Goal: Transaction & Acquisition: Book appointment/travel/reservation

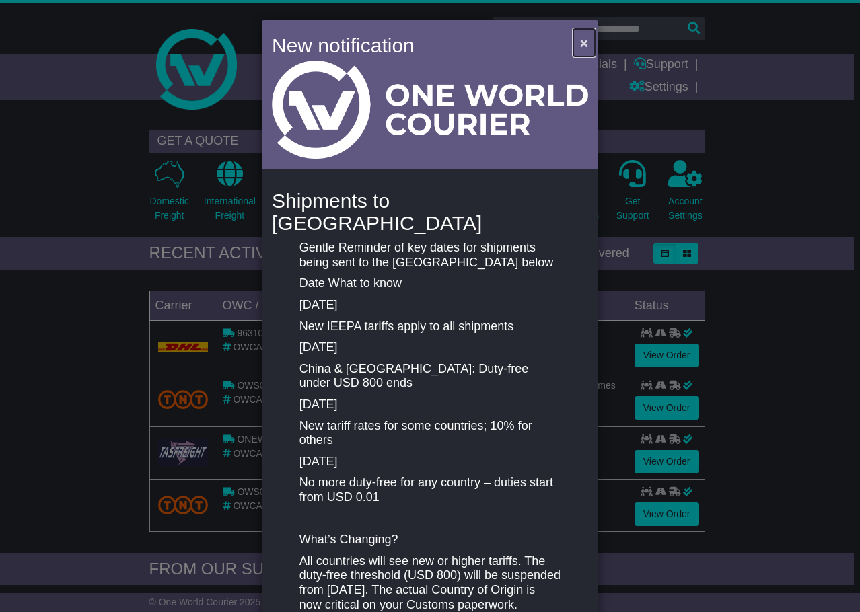
click at [582, 47] on span "×" at bounding box center [584, 42] width 8 height 15
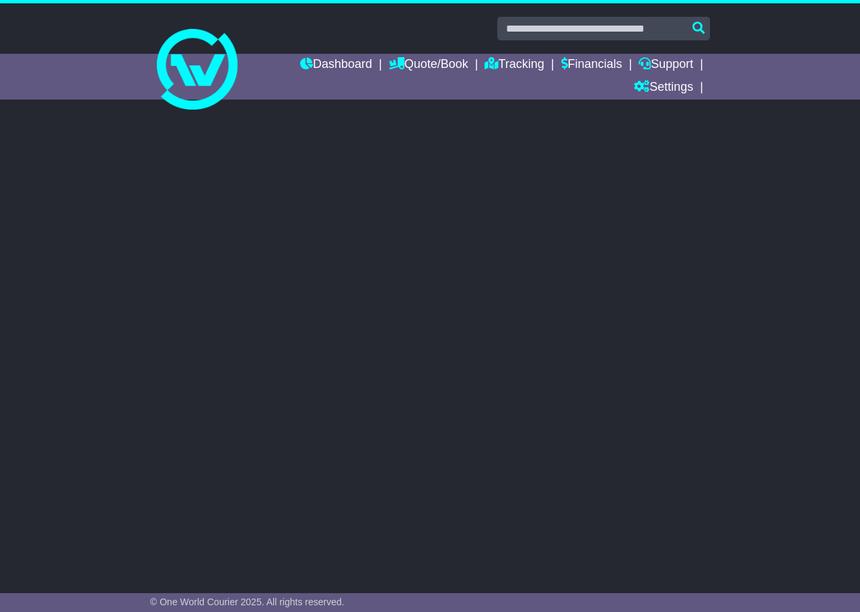
select select "**"
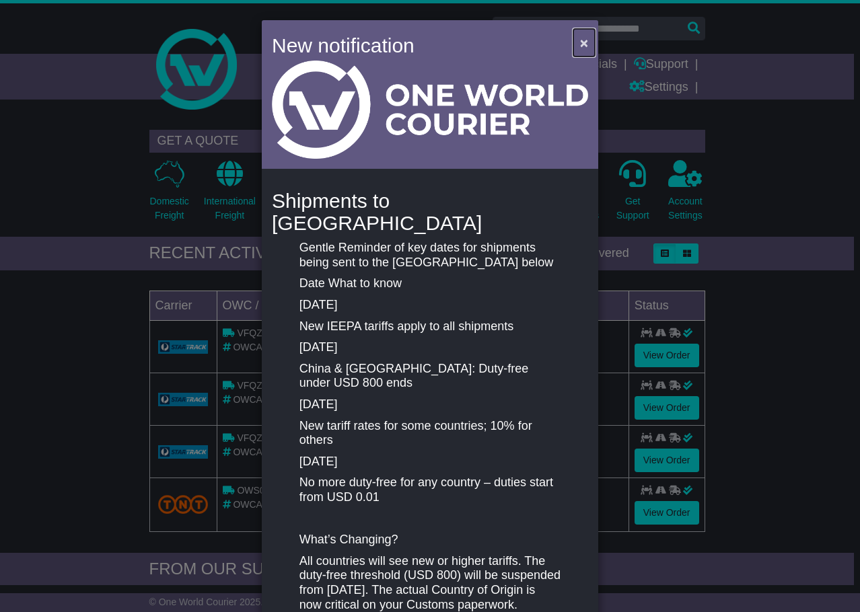
click at [587, 36] on button "×" at bounding box center [584, 43] width 22 height 28
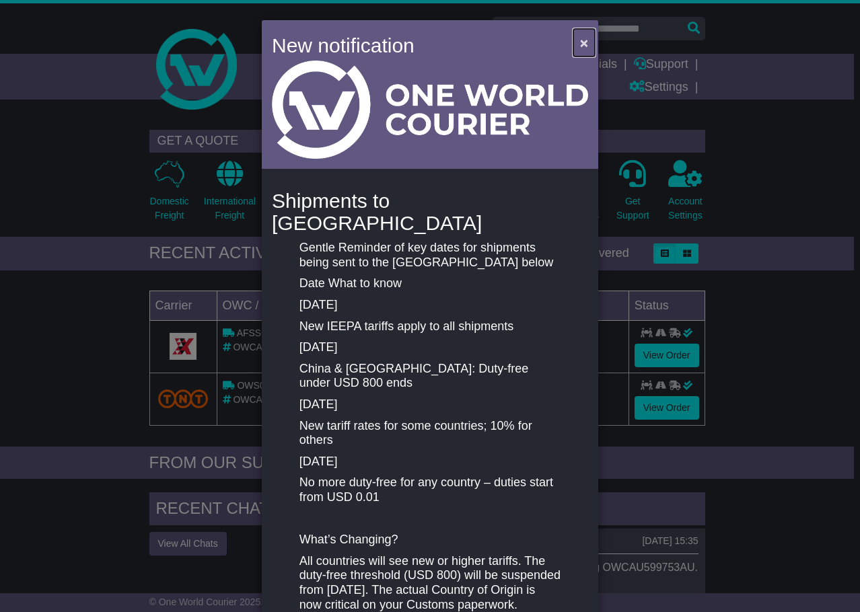
click at [573, 38] on button "×" at bounding box center [584, 43] width 22 height 28
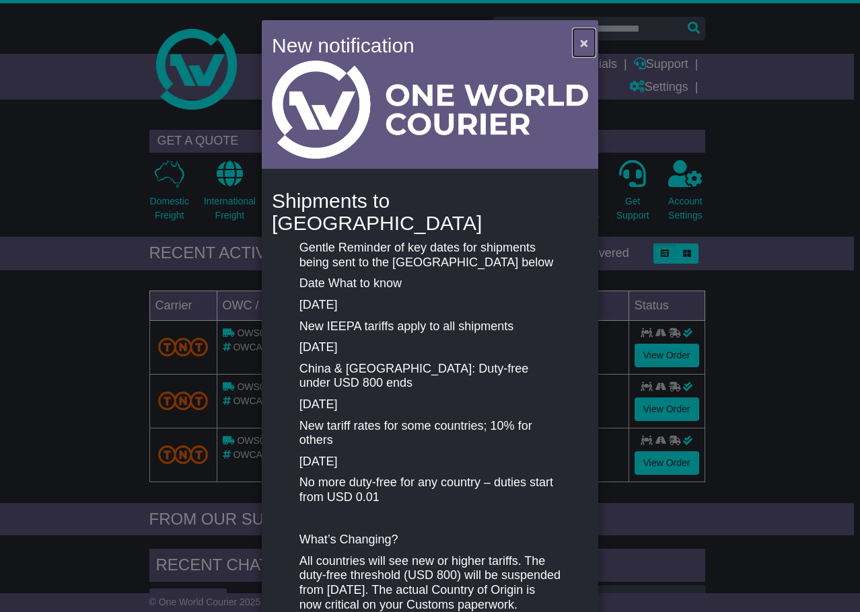
click at [583, 34] on button "×" at bounding box center [584, 43] width 22 height 28
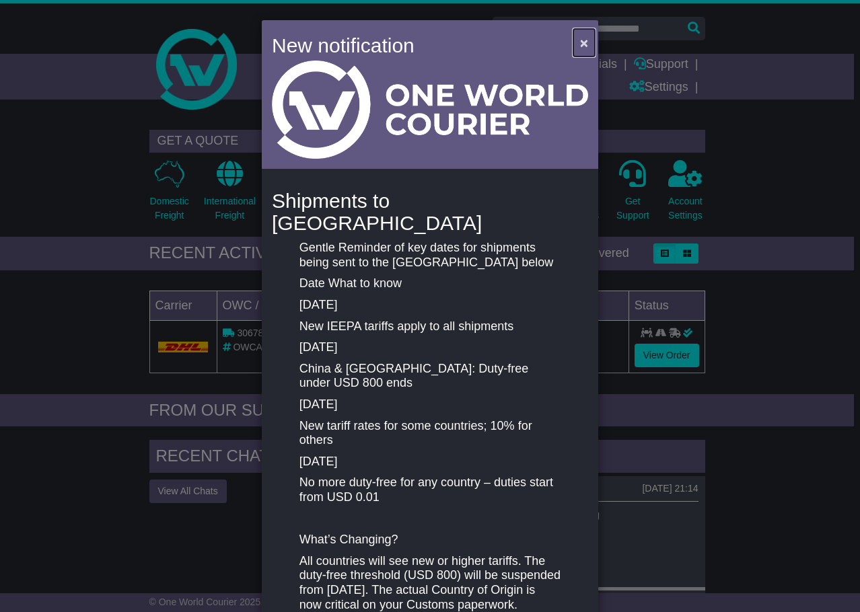
click at [577, 39] on button "×" at bounding box center [584, 43] width 22 height 28
